Goal: Information Seeking & Learning: Learn about a topic

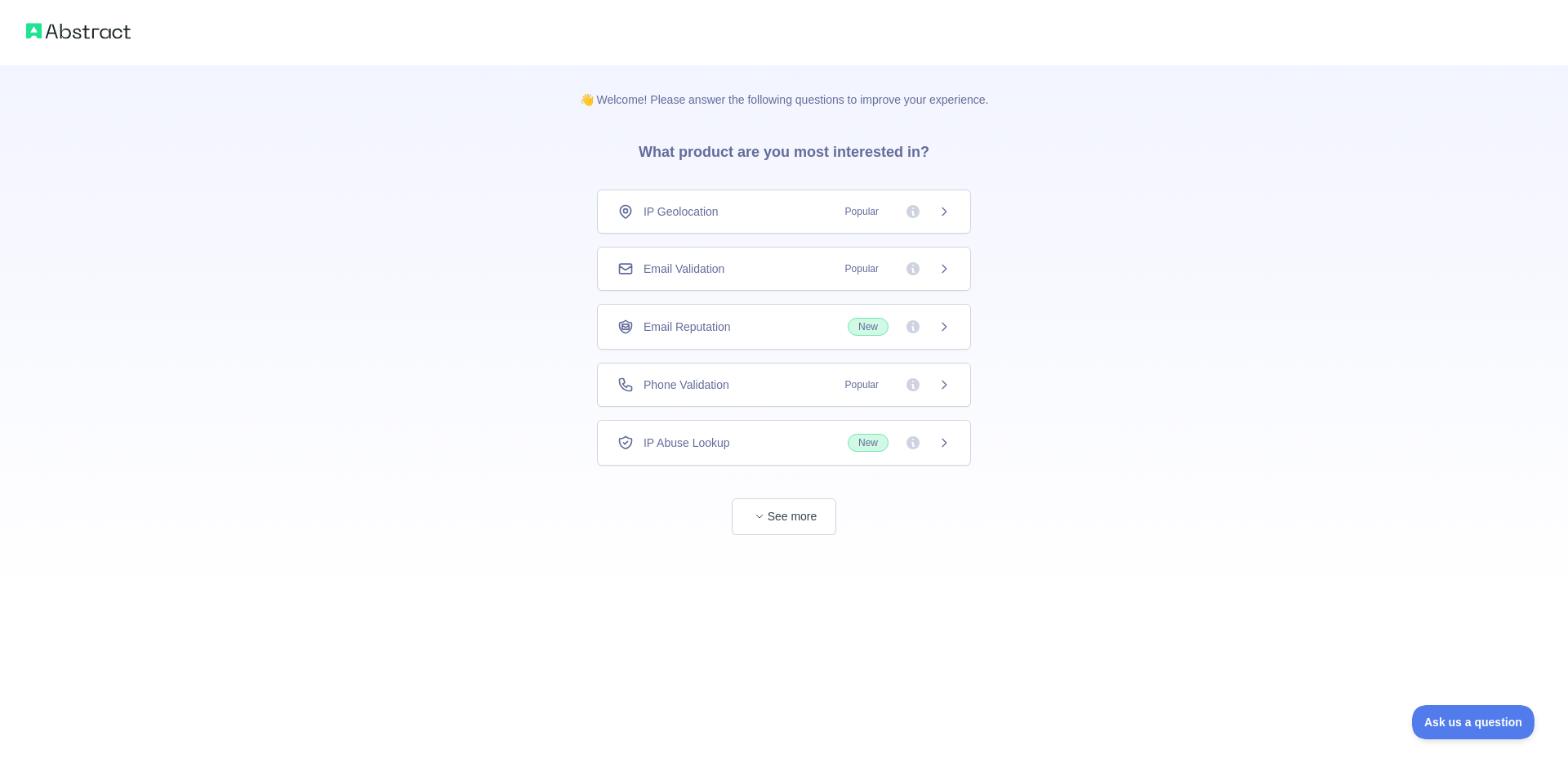
click at [724, 267] on span "Email Validation" at bounding box center [684, 269] width 81 height 16
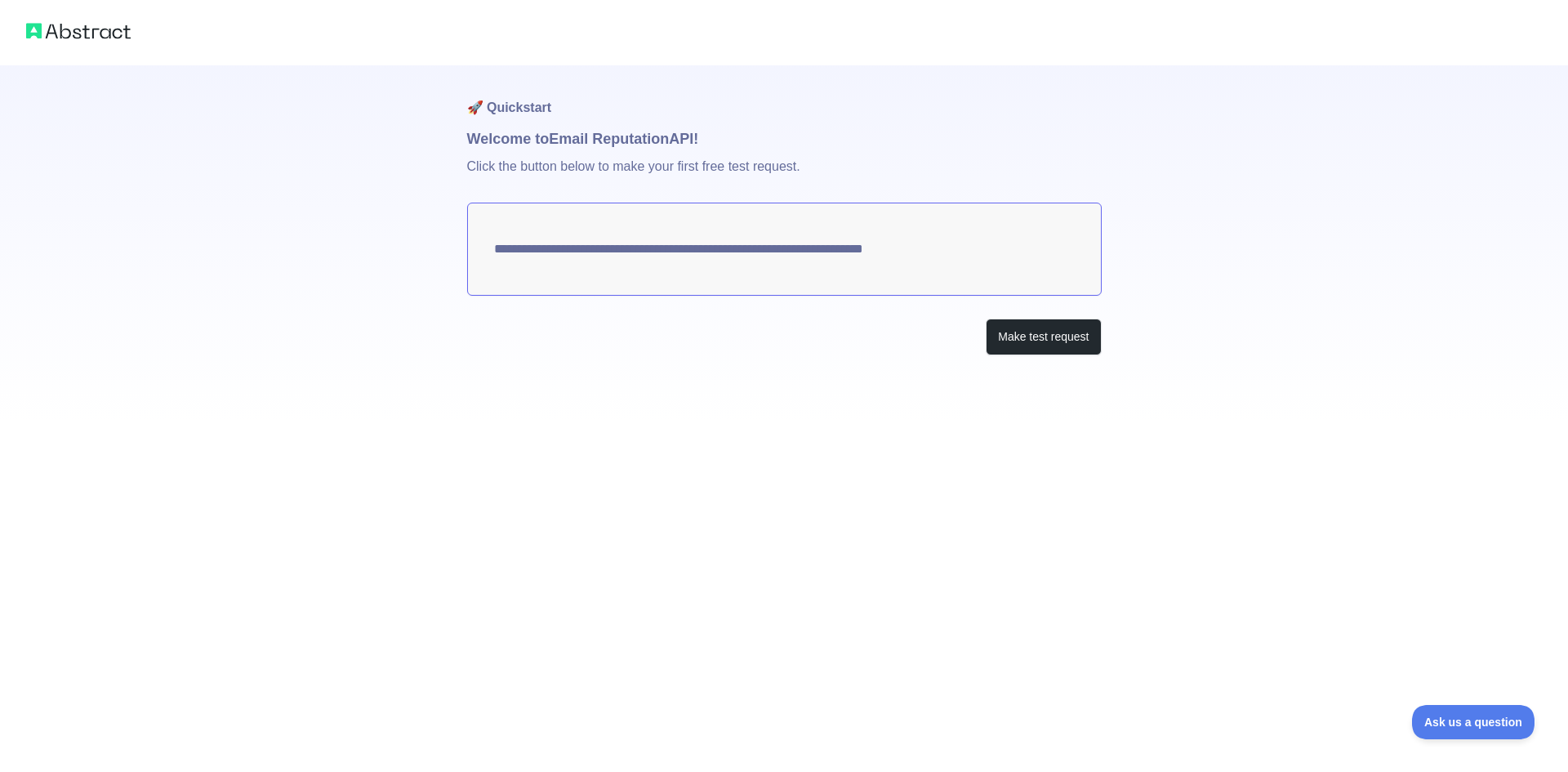
click at [718, 252] on textarea "**********" at bounding box center [784, 249] width 634 height 93
click at [1027, 328] on button "Make test request" at bounding box center [1043, 336] width 115 height 36
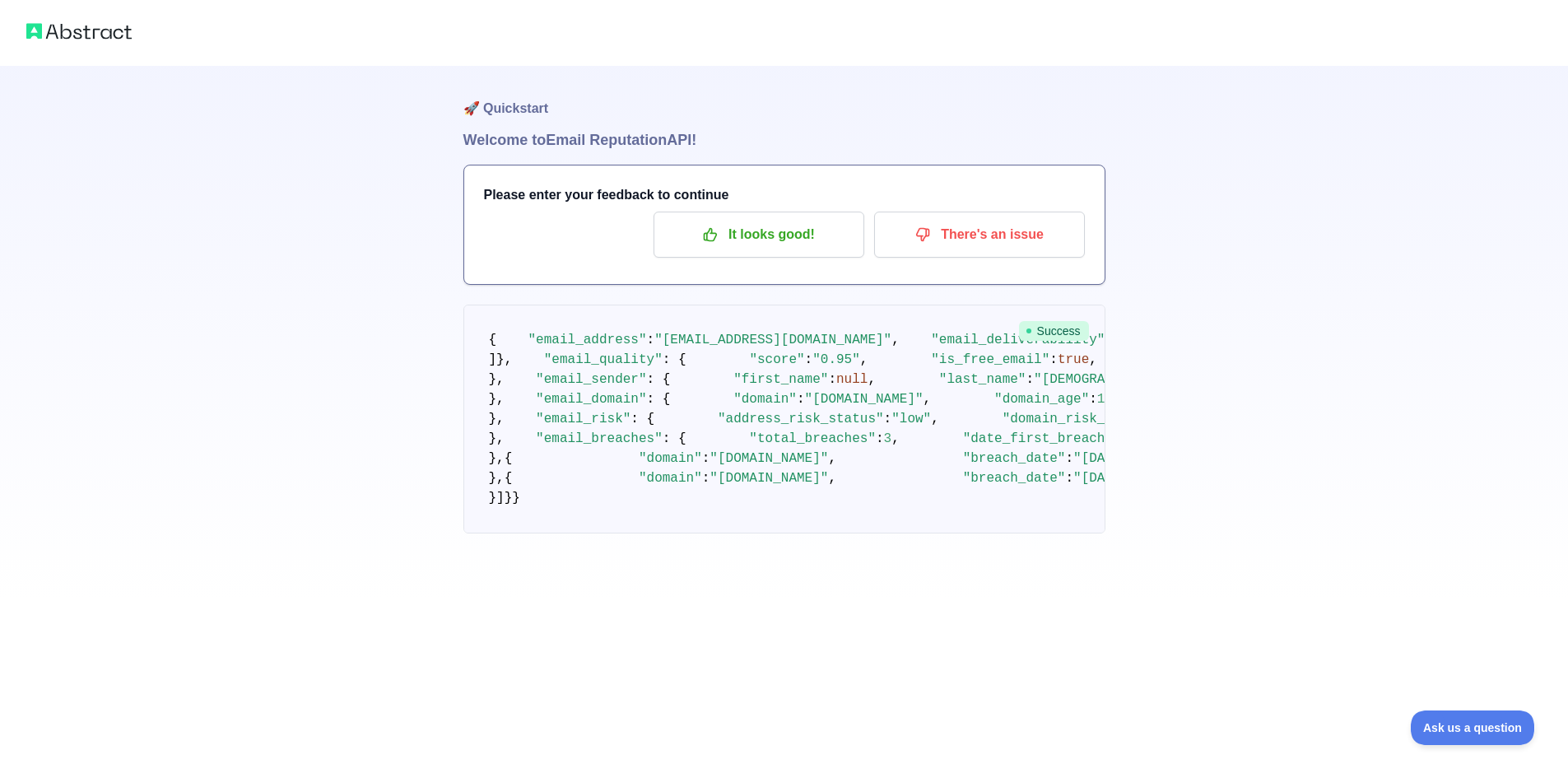
drag, startPoint x: 110, startPoint y: 31, endPoint x: 166, endPoint y: 50, distance: 59.1
click at [112, 31] on img at bounding box center [79, 31] width 105 height 23
click at [657, 141] on h1 "Welcome to Email Reputation API!" at bounding box center [784, 139] width 642 height 23
click at [814, 239] on p "It looks good!" at bounding box center [759, 235] width 186 height 28
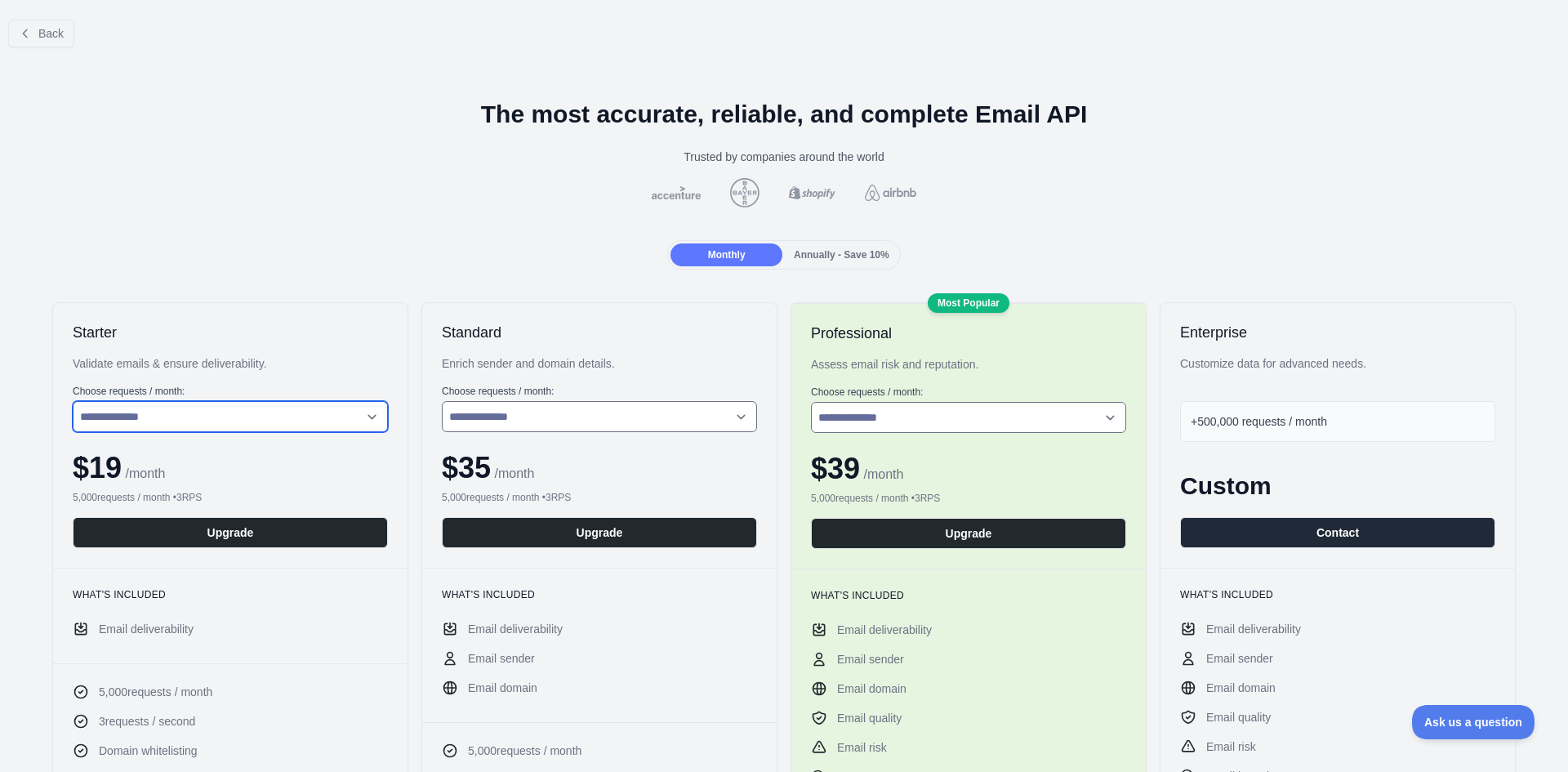
click at [369, 419] on select "**********" at bounding box center [230, 416] width 315 height 31
click at [365, 415] on select "**********" at bounding box center [230, 416] width 315 height 31
click at [822, 256] on span "Annually - Save 10%" at bounding box center [841, 255] width 95 height 12
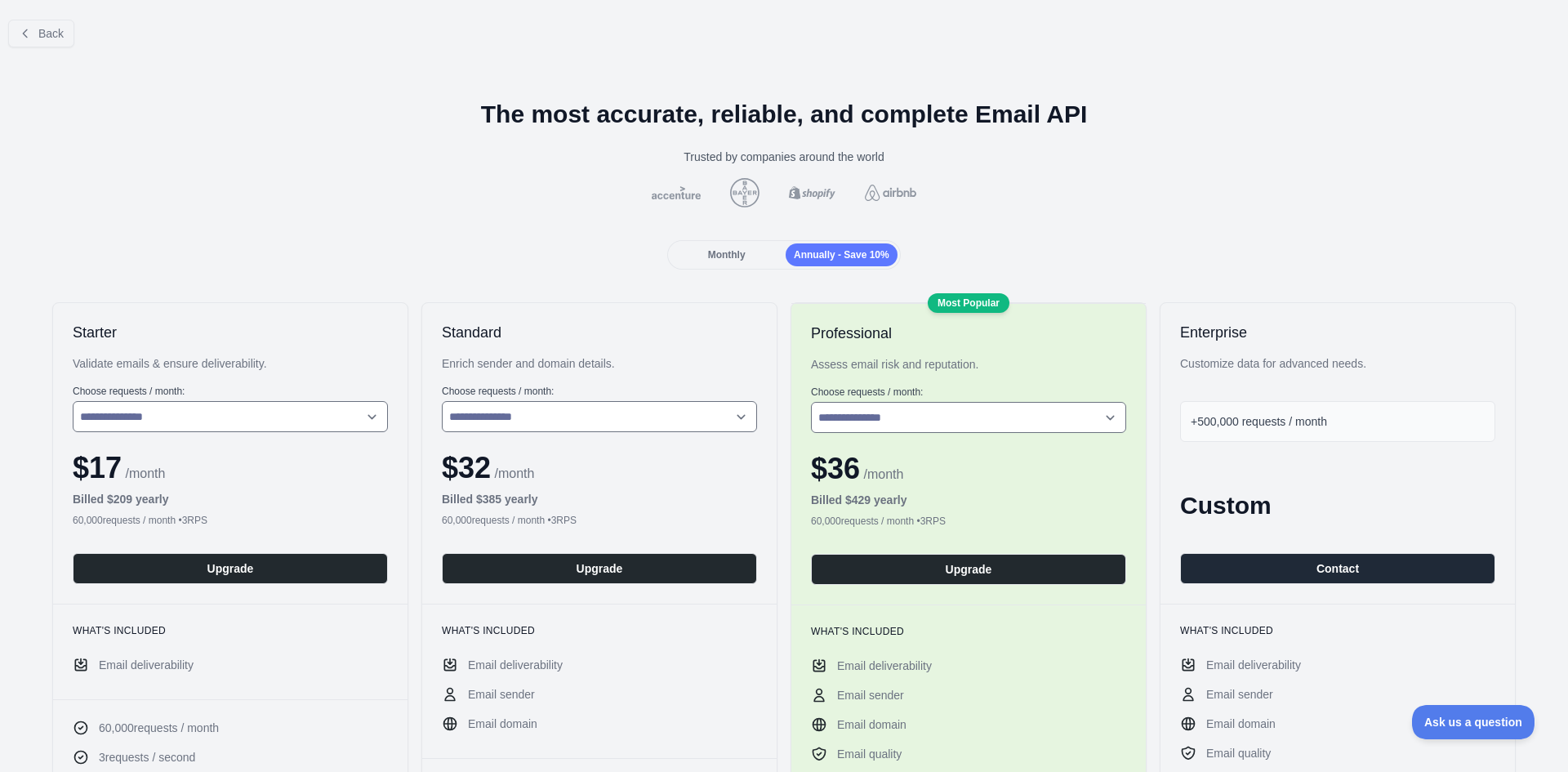
click at [722, 256] on span "Monthly" at bounding box center [726, 255] width 37 height 12
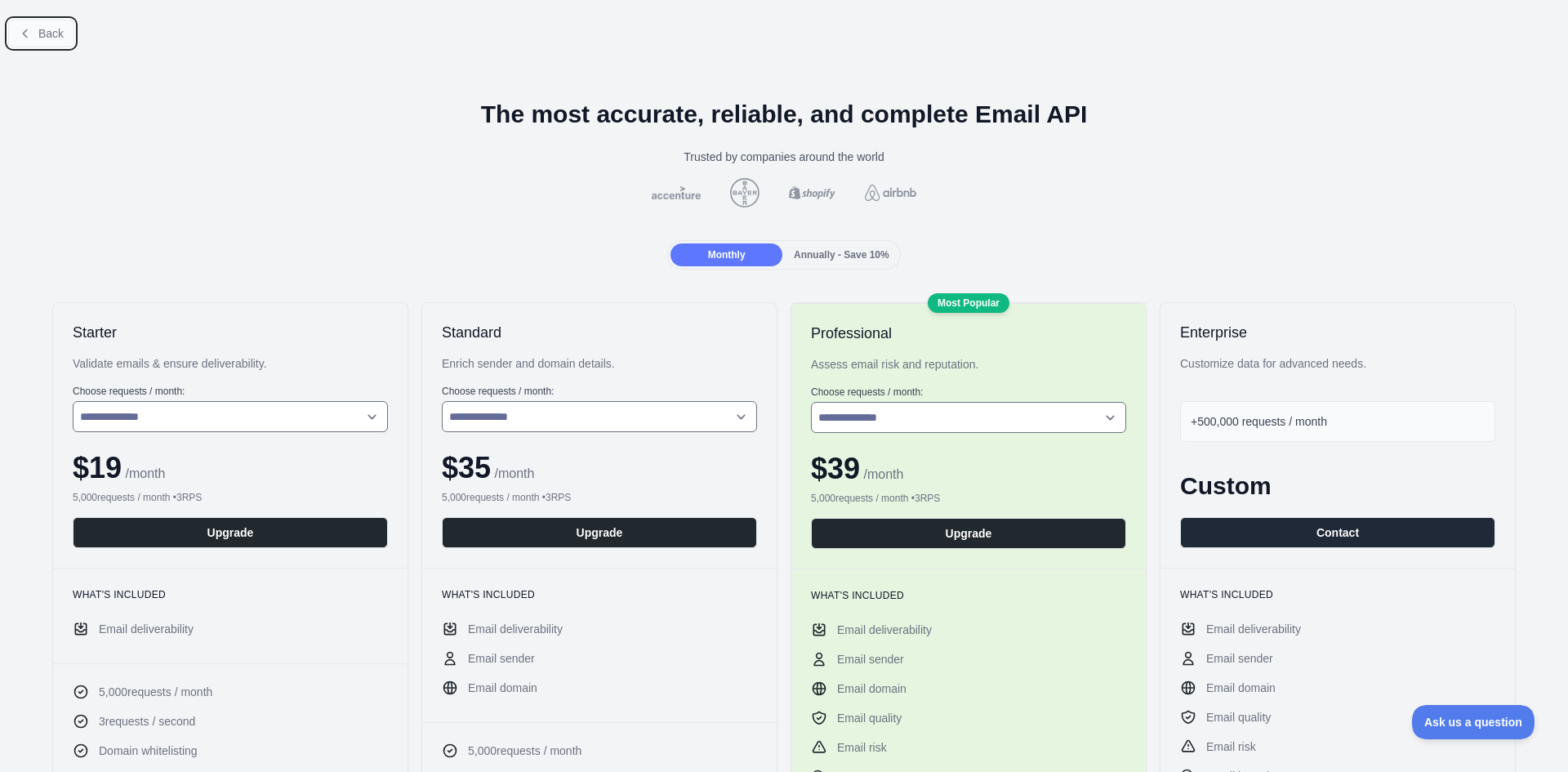
click at [31, 30] on icon at bounding box center [25, 34] width 13 height 13
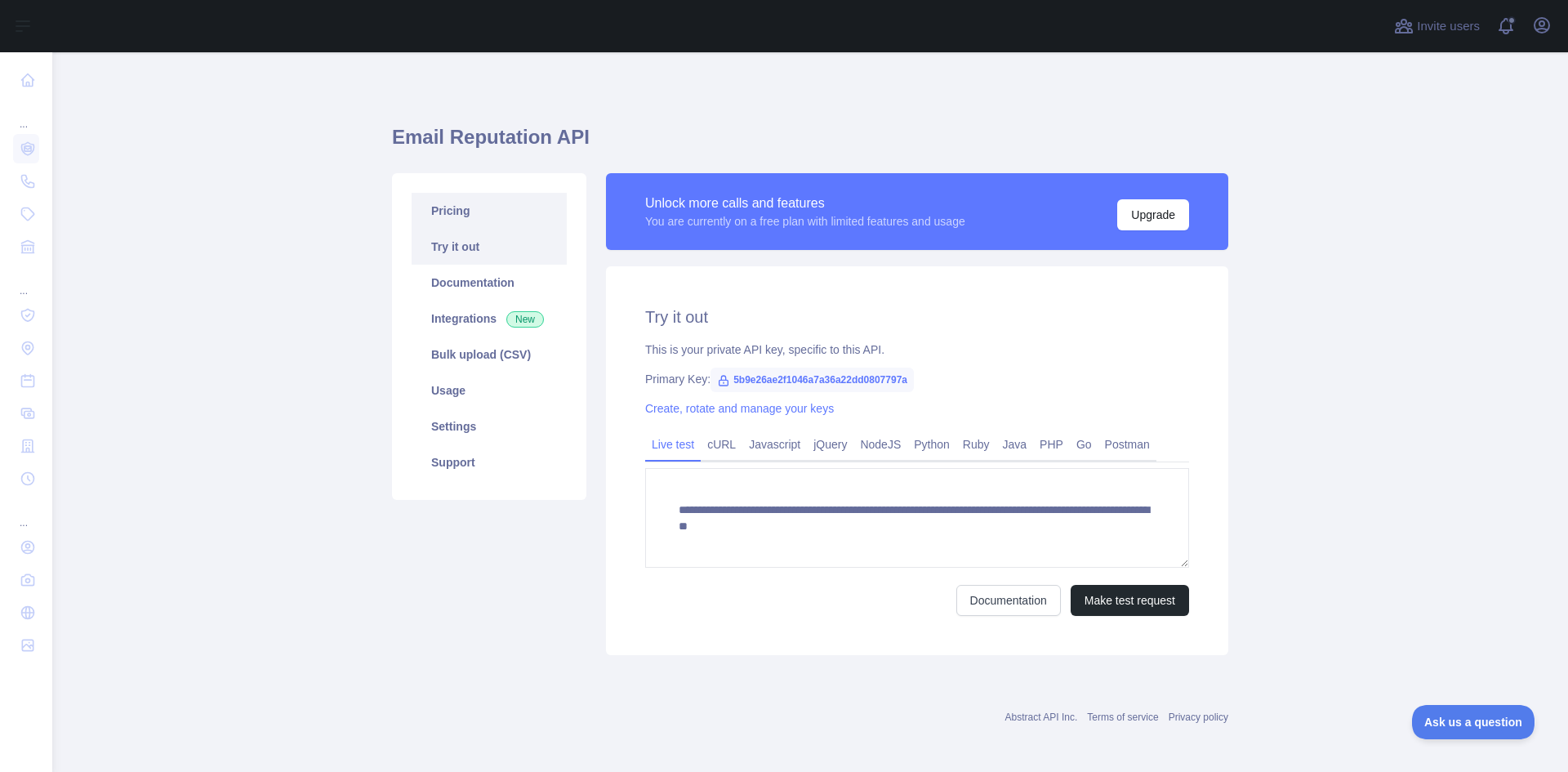
click at [457, 215] on link "Pricing" at bounding box center [489, 211] width 155 height 36
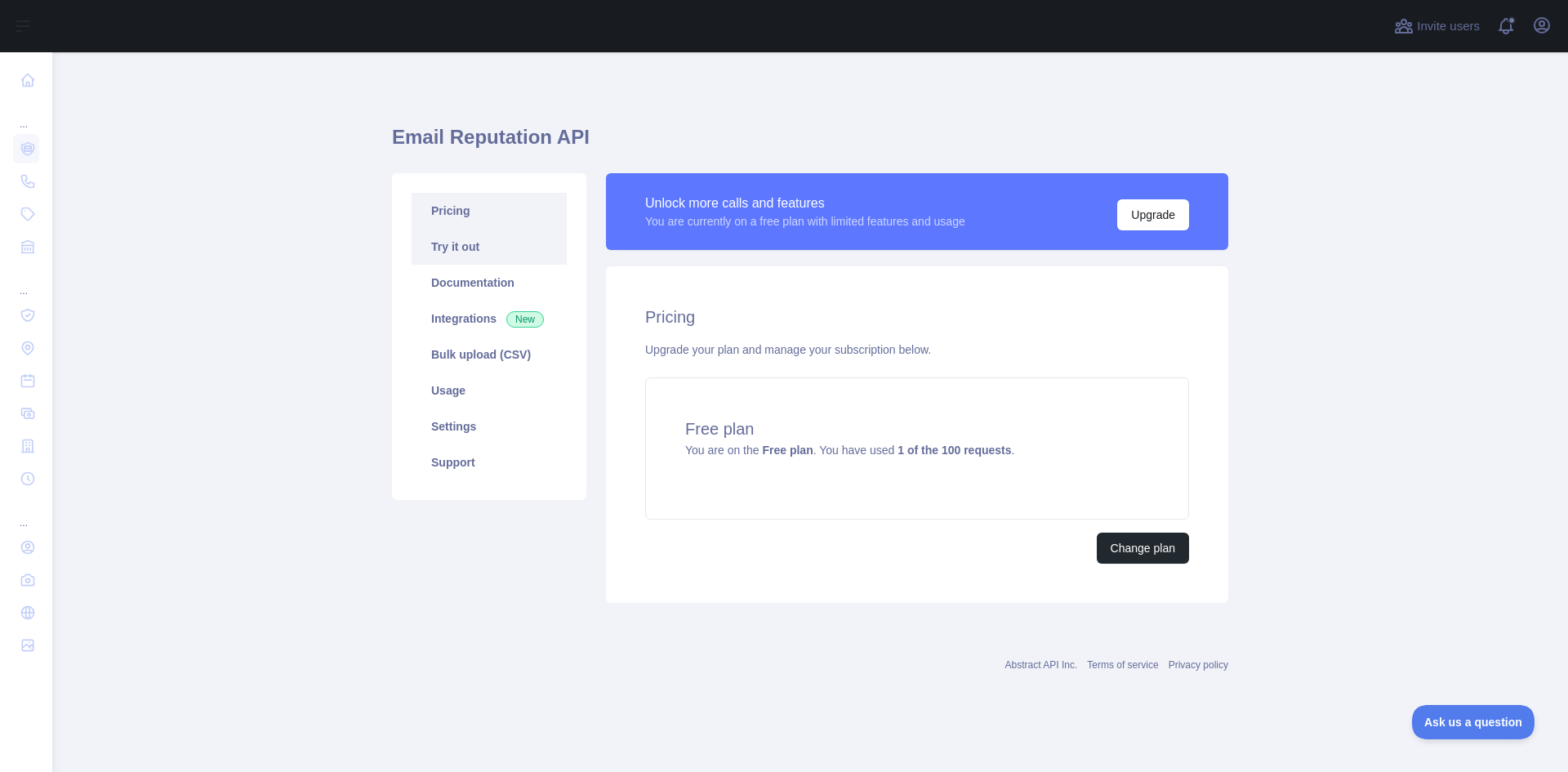
click at [462, 249] on link "Try it out" at bounding box center [489, 247] width 155 height 36
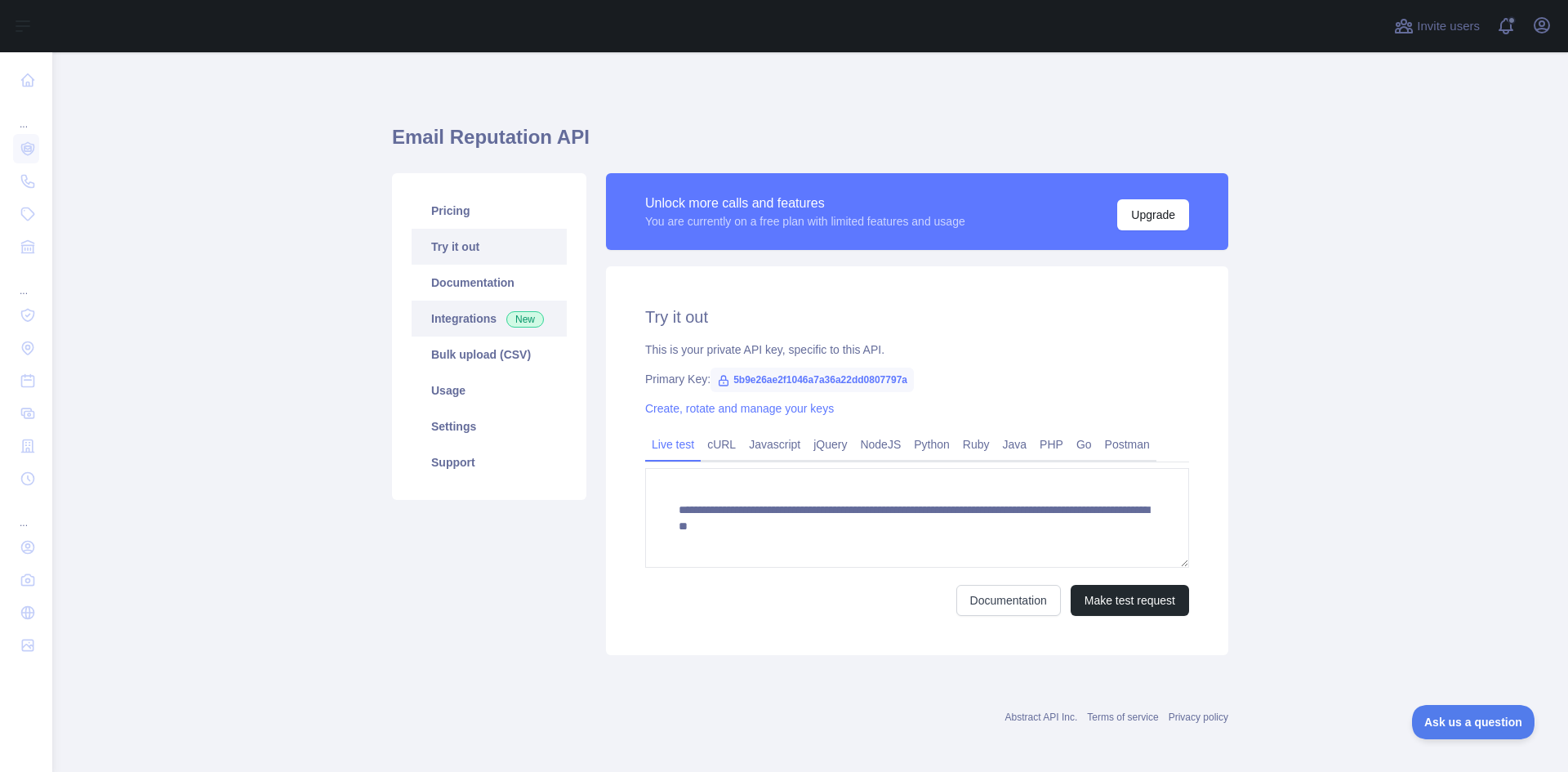
click at [465, 326] on link "Integrations New" at bounding box center [489, 319] width 155 height 36
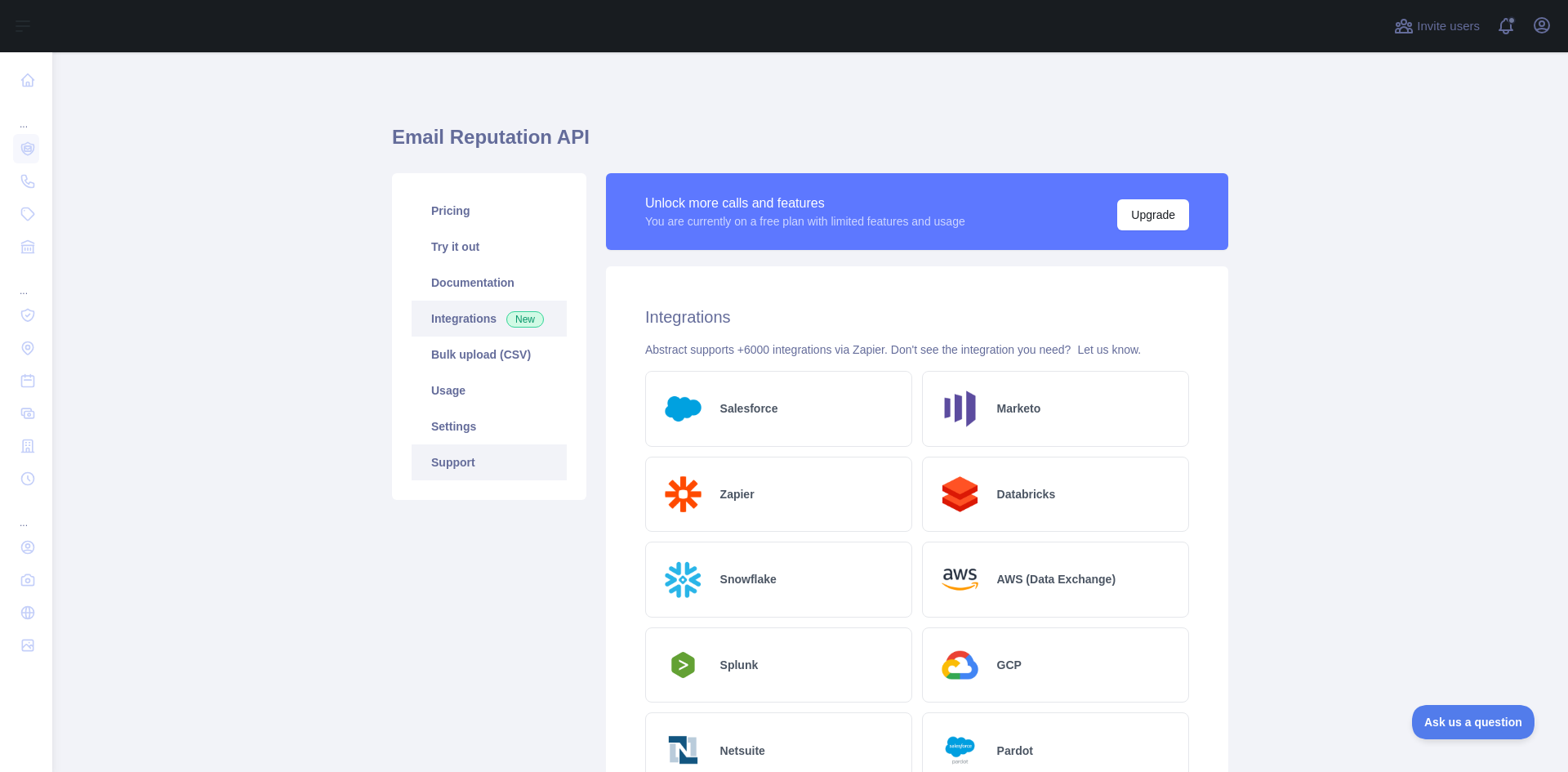
click at [451, 470] on link "Support" at bounding box center [489, 463] width 155 height 36
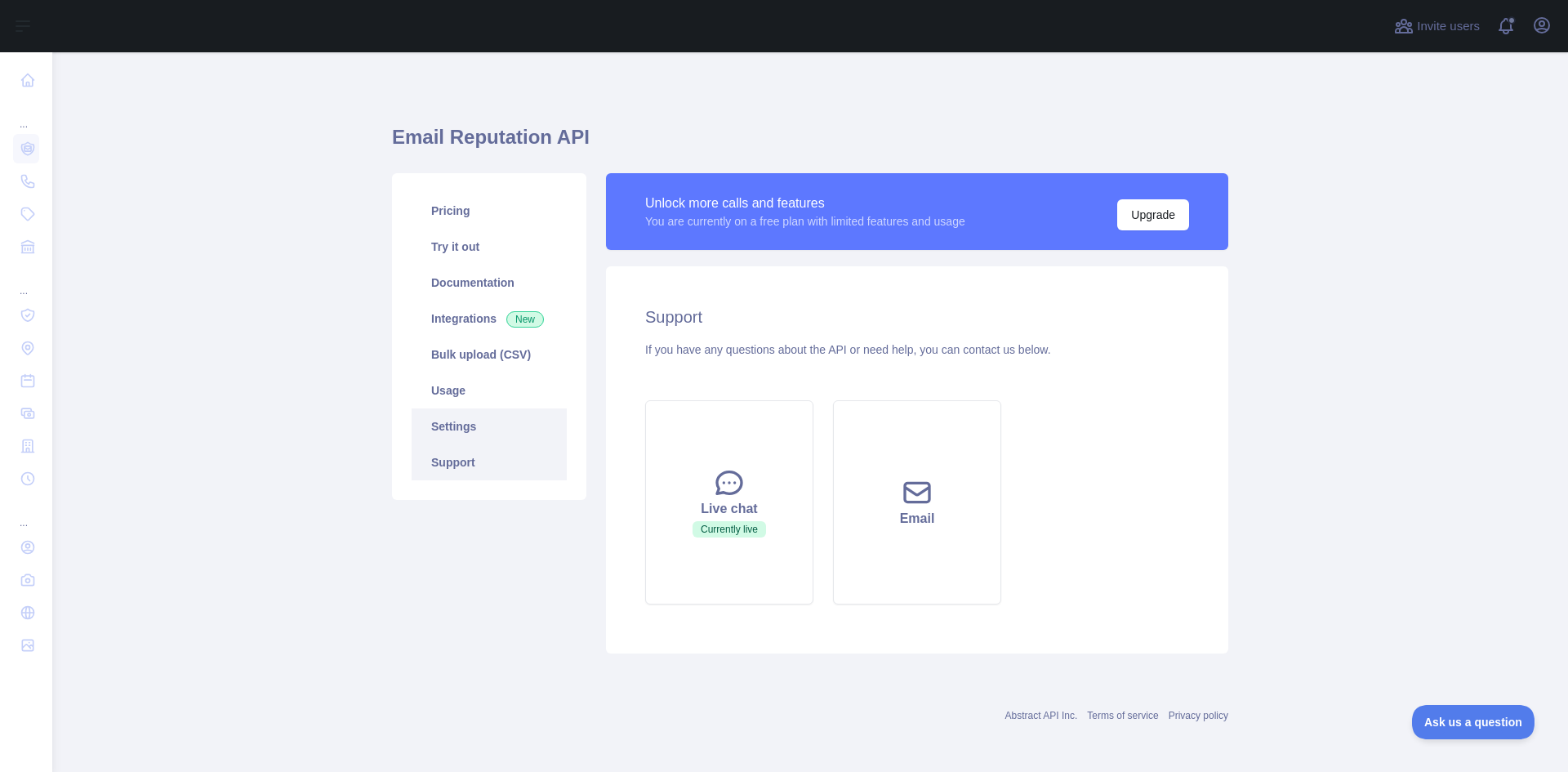
click at [447, 429] on link "Settings" at bounding box center [489, 426] width 155 height 36
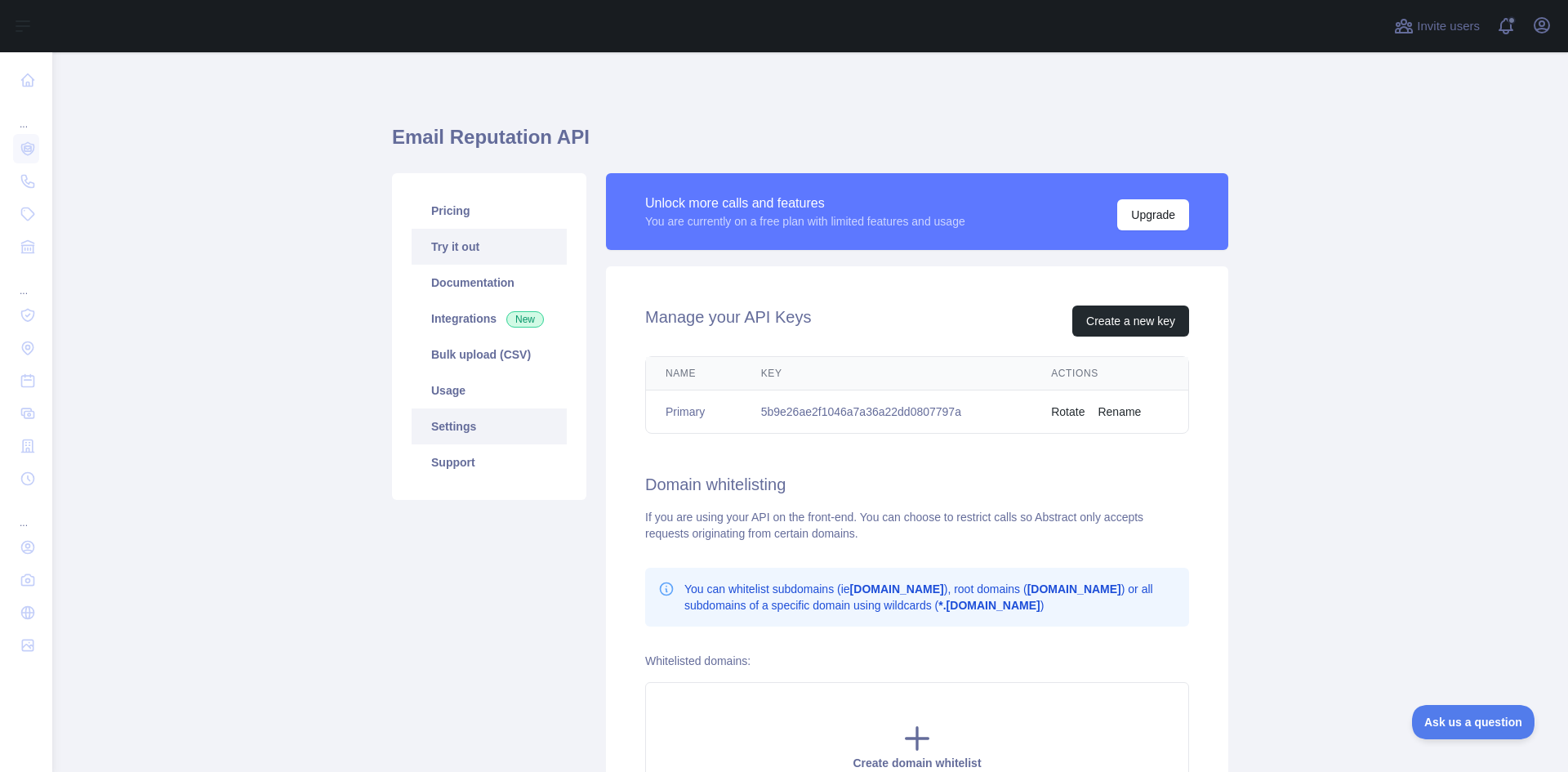
click at [452, 254] on link "Try it out" at bounding box center [489, 247] width 155 height 36
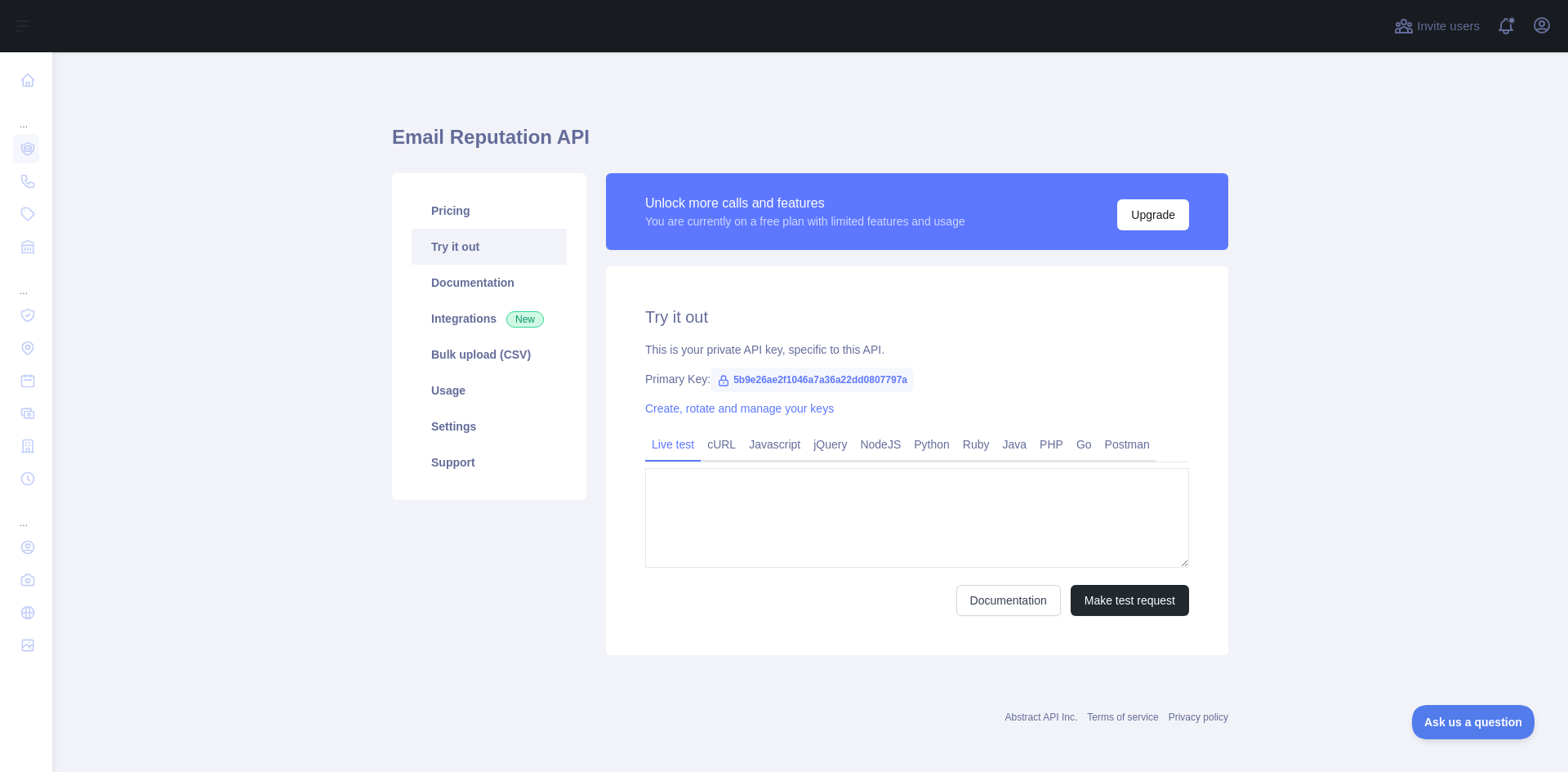
type textarea "**********"
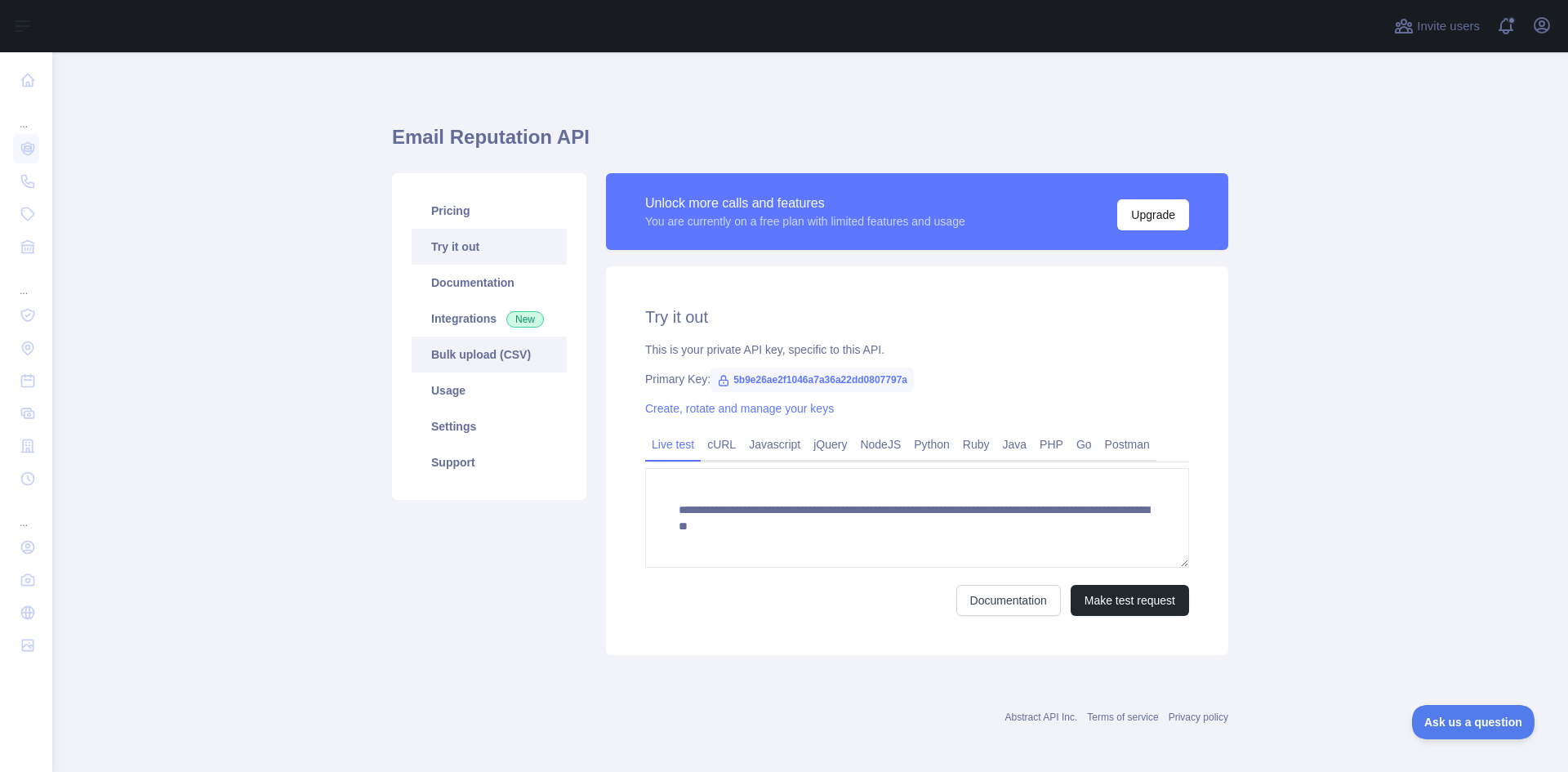
click at [466, 355] on link "Bulk upload (CSV)" at bounding box center [489, 355] width 155 height 36
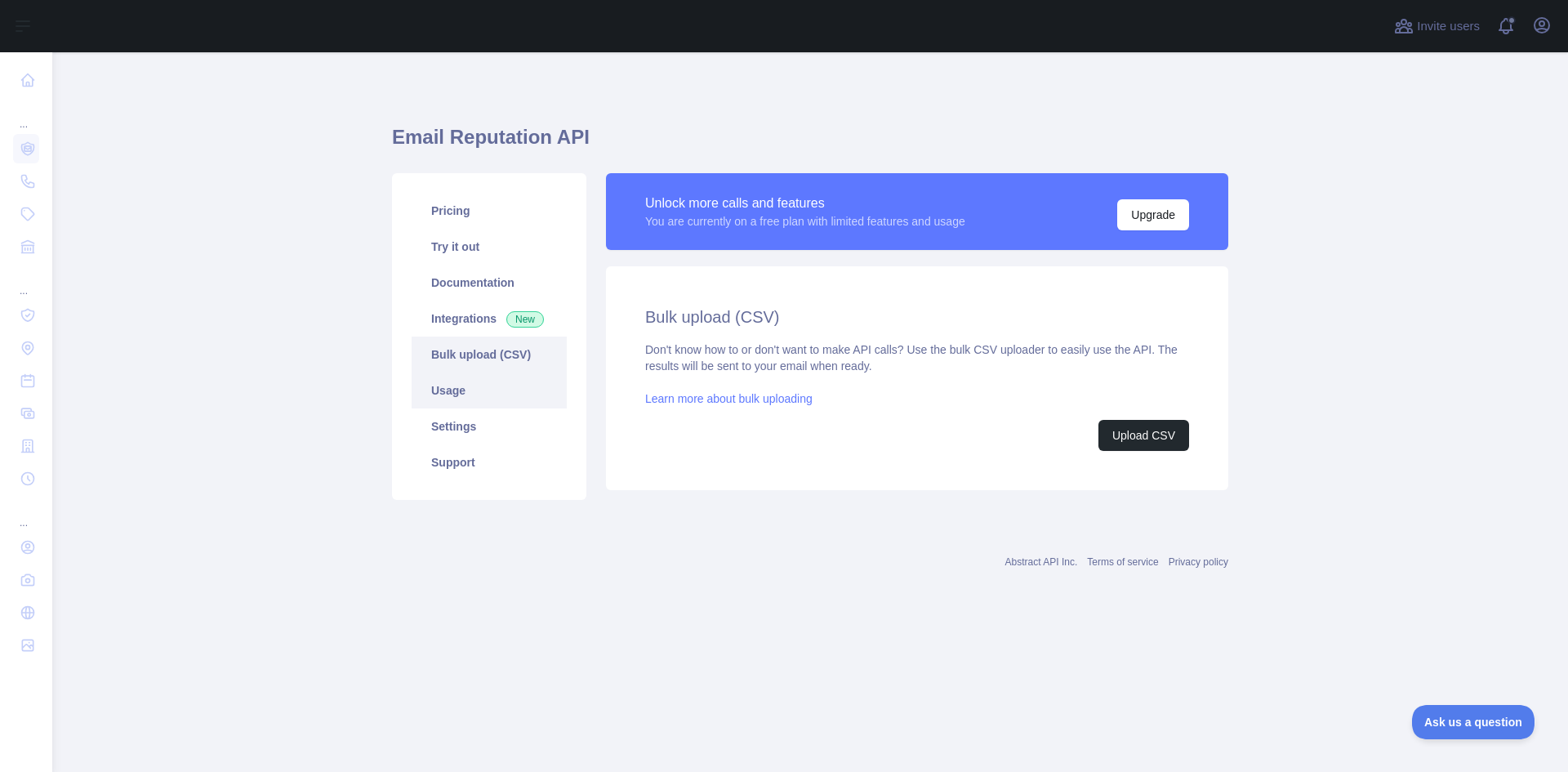
click at [453, 384] on link "Usage" at bounding box center [489, 391] width 155 height 36
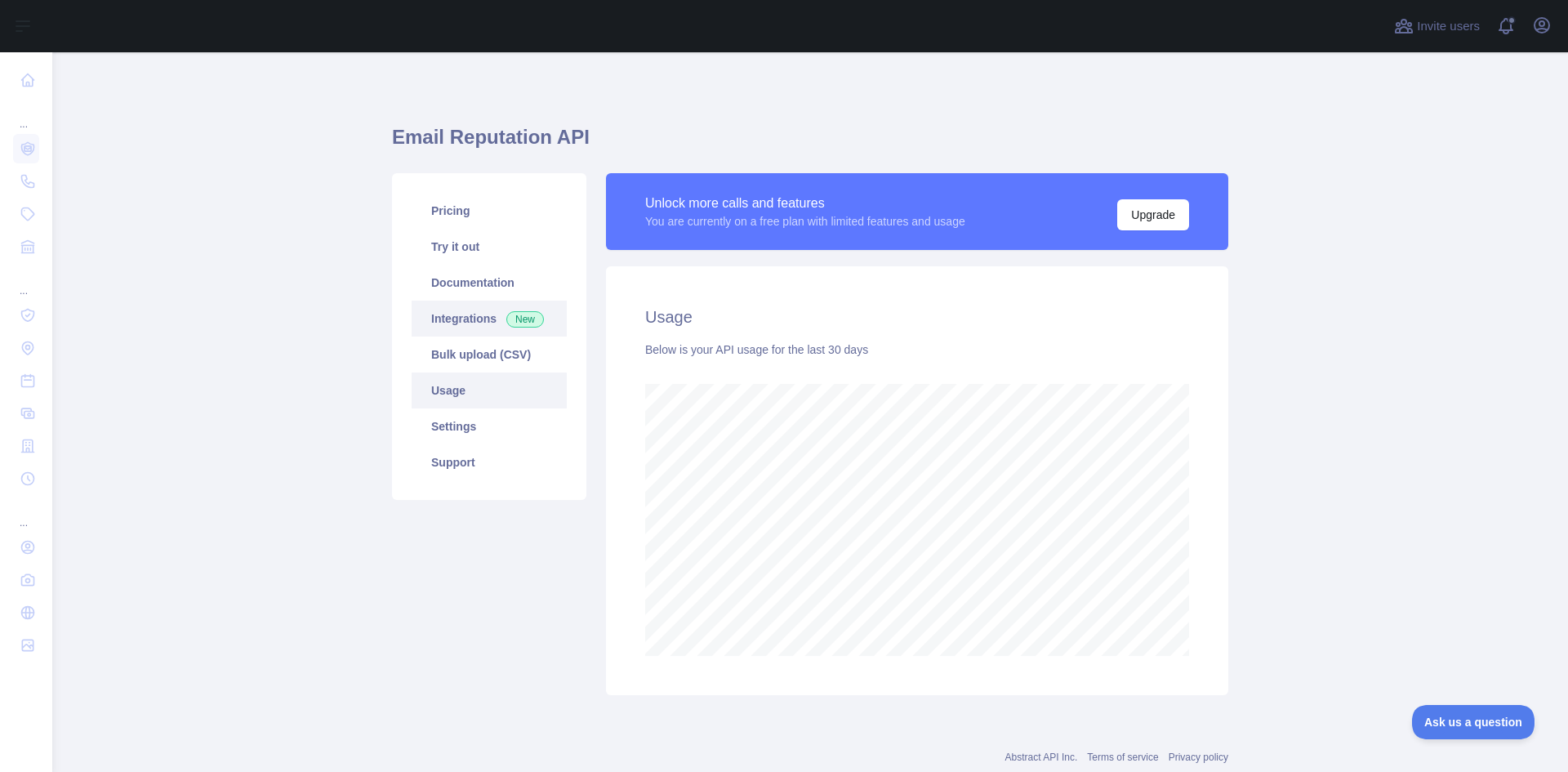
scroll to position [719, 1503]
click at [464, 316] on link "Integrations New" at bounding box center [489, 319] width 155 height 36
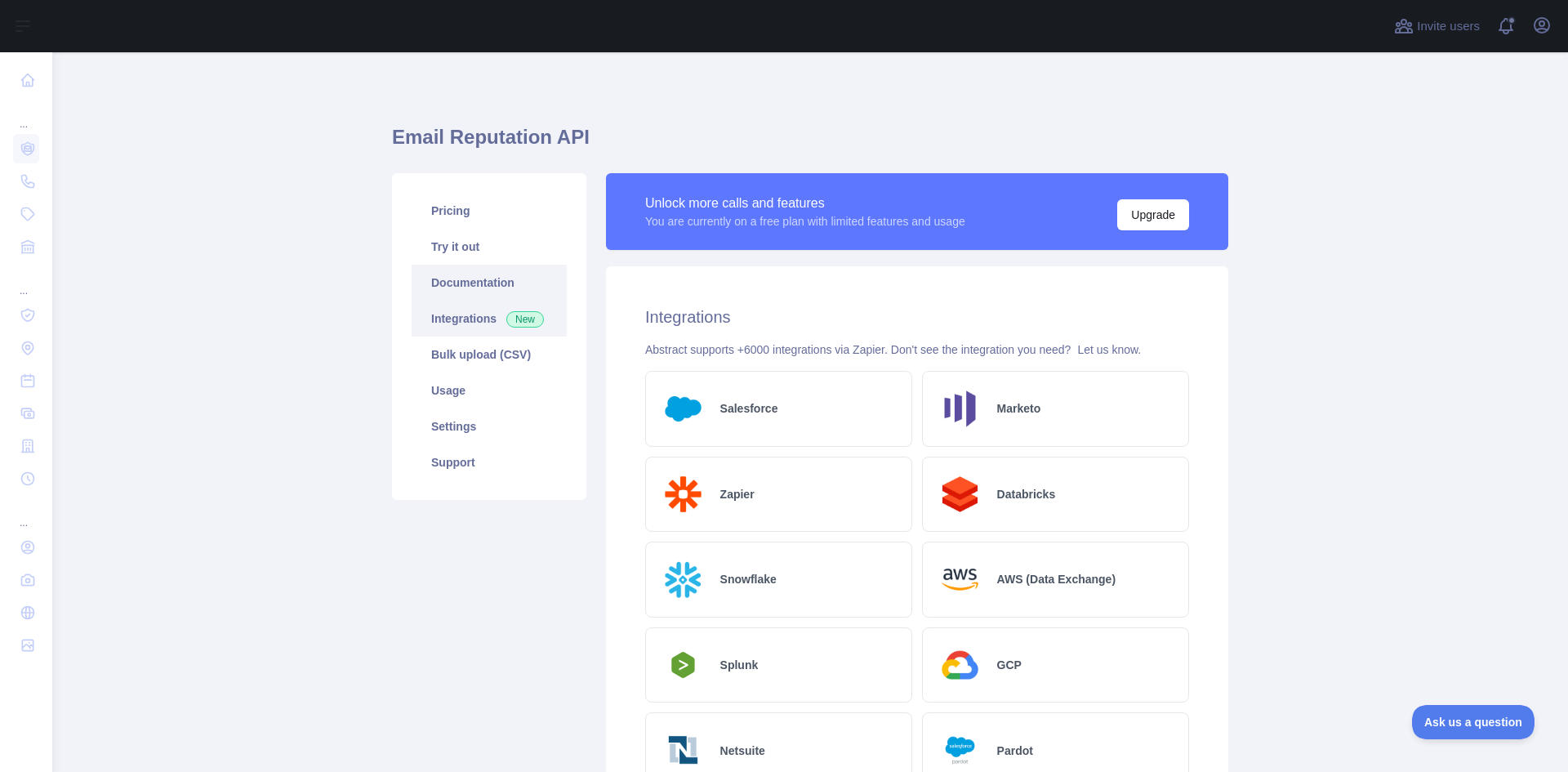
click at [452, 286] on link "Documentation" at bounding box center [489, 283] width 155 height 36
click at [444, 420] on link "Settings" at bounding box center [489, 426] width 155 height 36
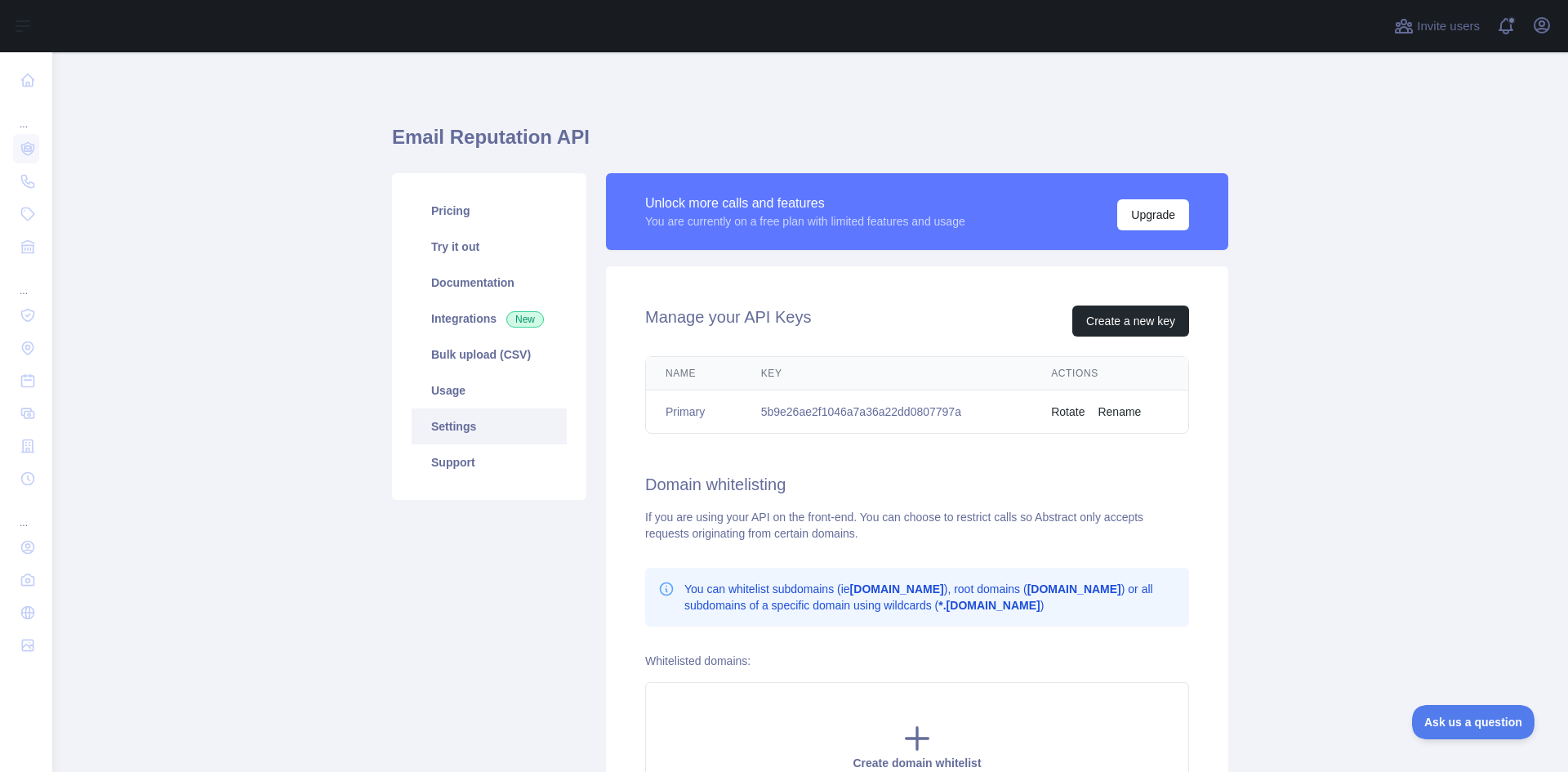
click at [928, 414] on td "5b9e26ae2f1046a7a36a22dd0807797a" at bounding box center [887, 412] width 291 height 44
click at [895, 414] on td "5b9e26ae2f1046a7a36a22dd0807797a" at bounding box center [887, 412] width 291 height 44
click at [895, 413] on td "5b9e26ae2f1046a7a36a22dd0807797a" at bounding box center [887, 412] width 291 height 44
copy td "5b9e26ae2f1046a7a36a22dd0807797a"
